Goal: Information Seeking & Learning: Learn about a topic

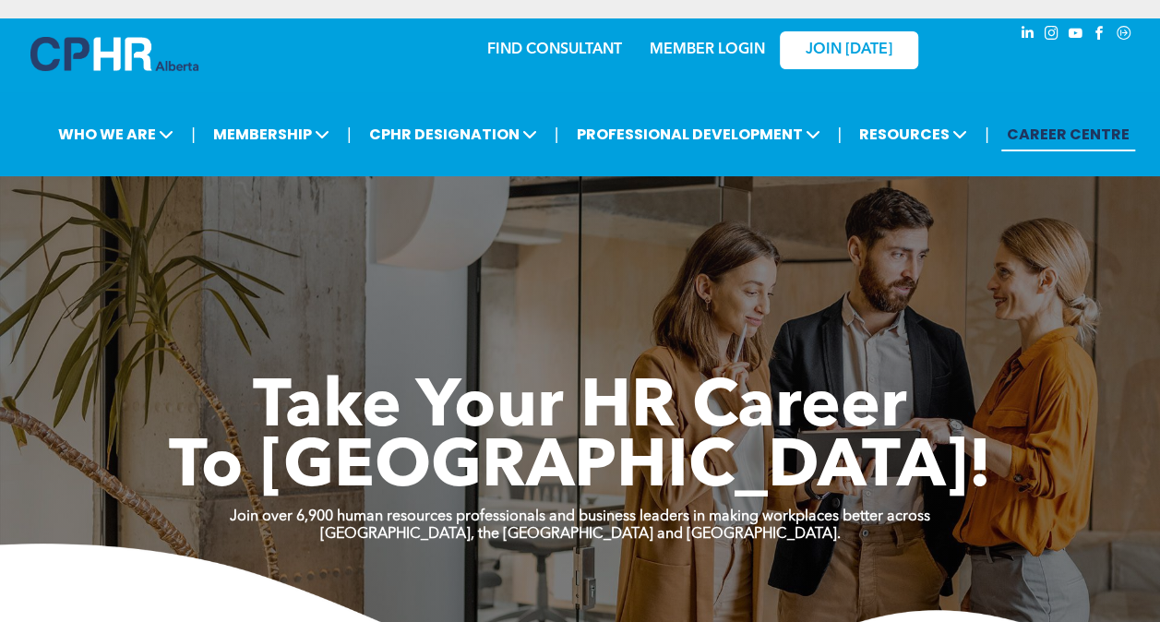
click at [699, 49] on link "MEMBER LOGIN" at bounding box center [707, 49] width 115 height 15
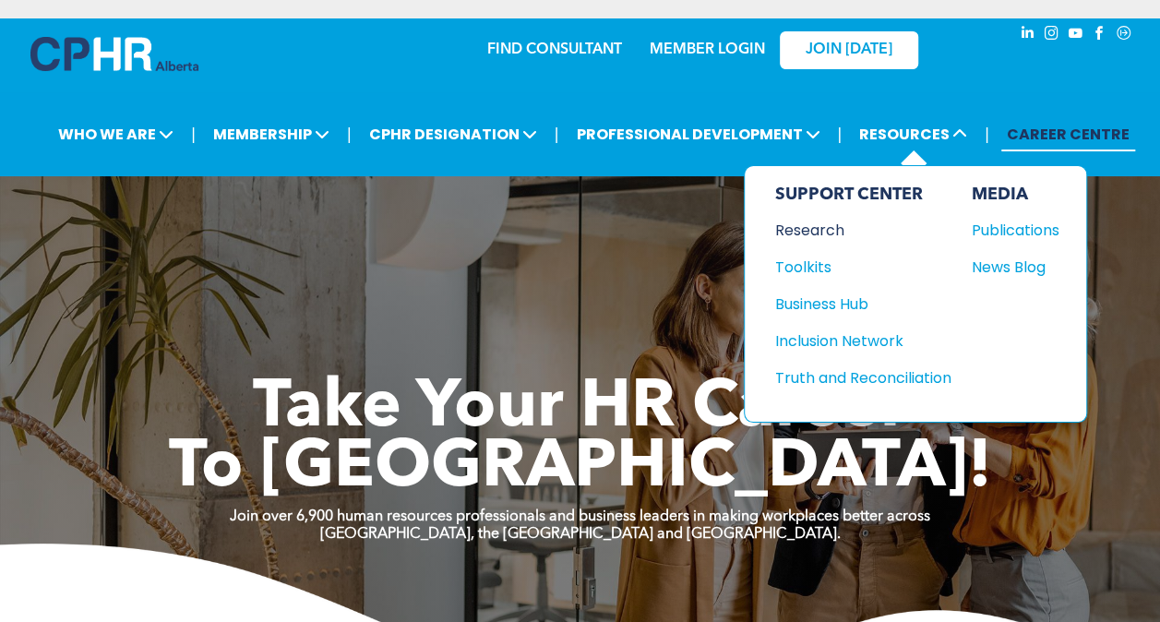
click at [797, 227] on div "Research" at bounding box center [853, 230] width 159 height 23
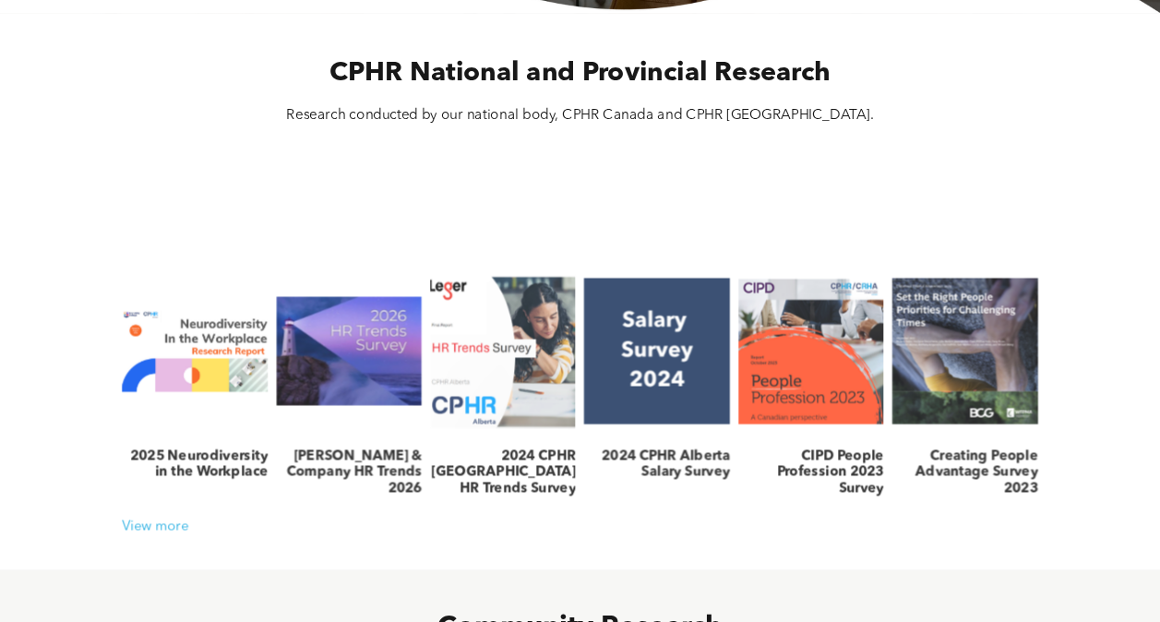
scroll to position [554, 0]
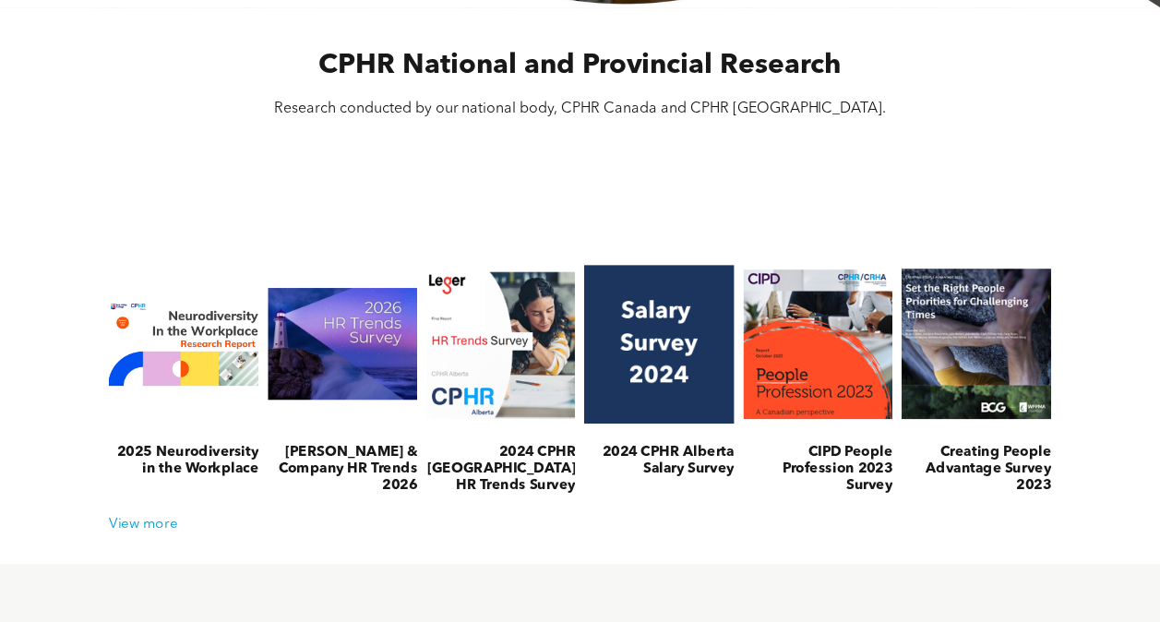
click at [681, 448] on h3 "2024 CPHR Alberta Salary Survey" at bounding box center [658, 460] width 149 height 33
click at [681, 454] on h3 "2024 CPHR Alberta Salary Survey" at bounding box center [658, 460] width 149 height 33
click at [669, 343] on link at bounding box center [658, 343] width 159 height 185
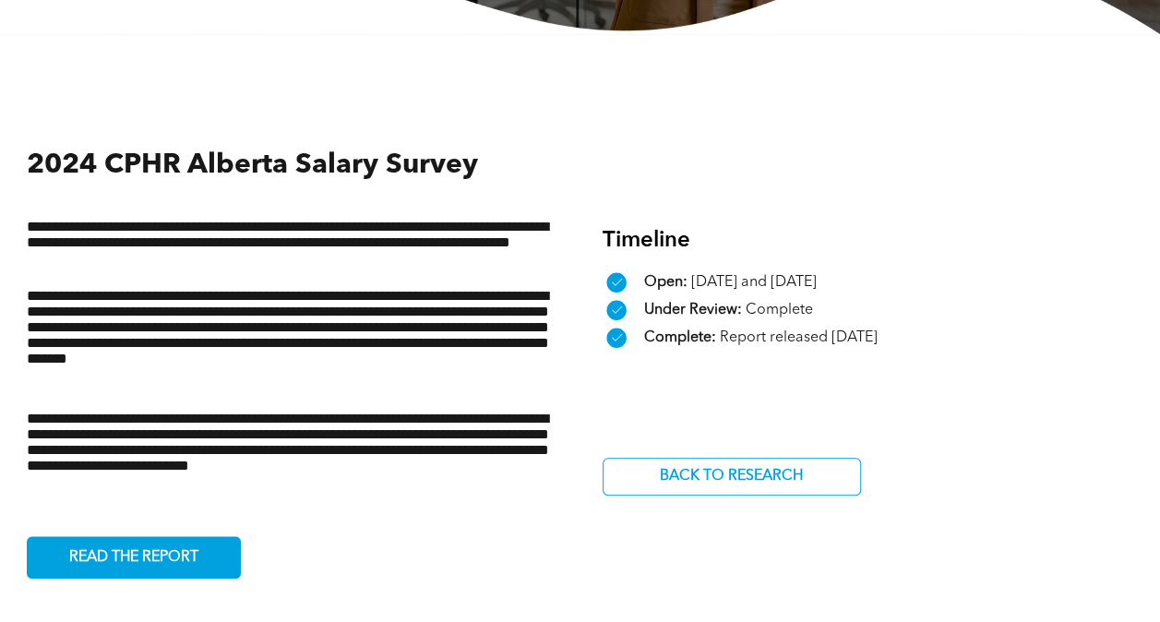
scroll to position [554, 0]
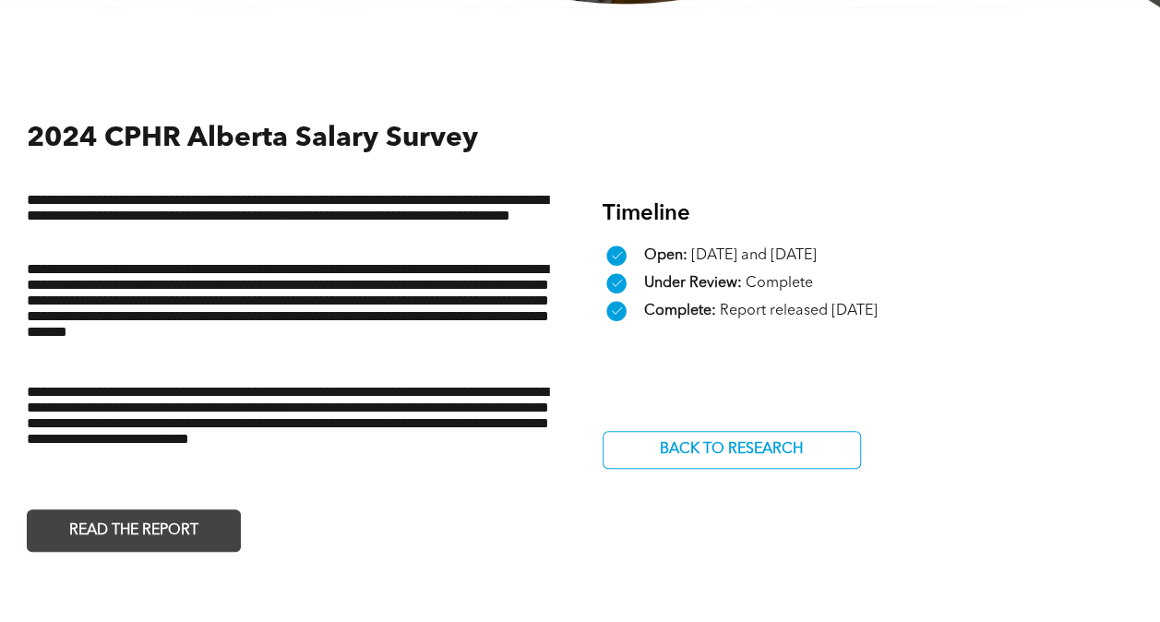
click at [132, 533] on span "READ THE REPORT" at bounding box center [134, 531] width 142 height 36
